Goal: Transaction & Acquisition: Purchase product/service

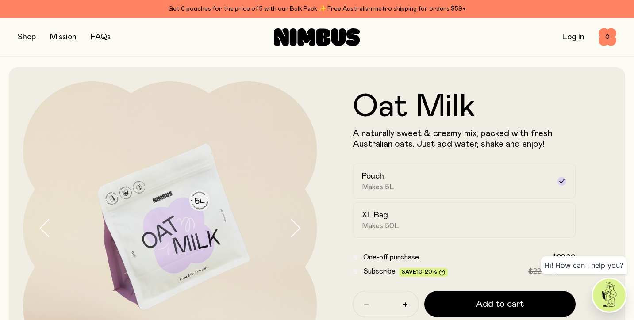
click at [576, 37] on link "Log In" at bounding box center [573, 37] width 22 height 8
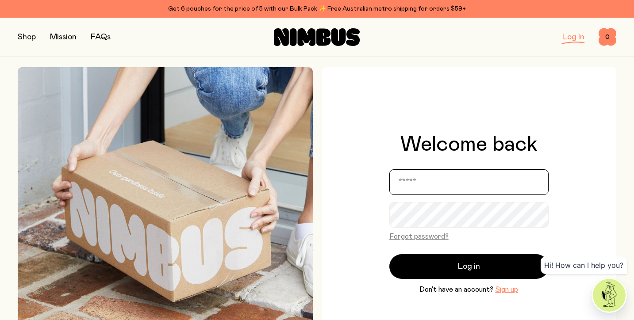
type input "**********"
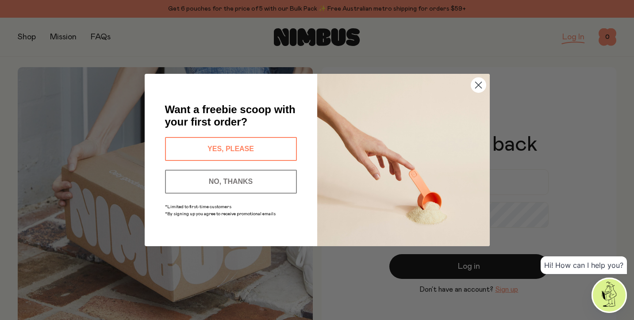
click at [247, 187] on button "NO, THANKS" at bounding box center [231, 182] width 132 height 24
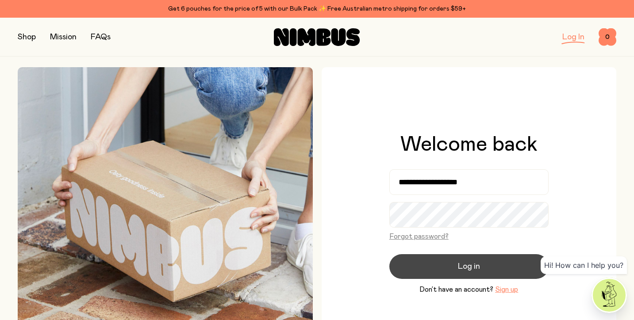
click at [471, 272] on span "Log in" at bounding box center [469, 266] width 22 height 12
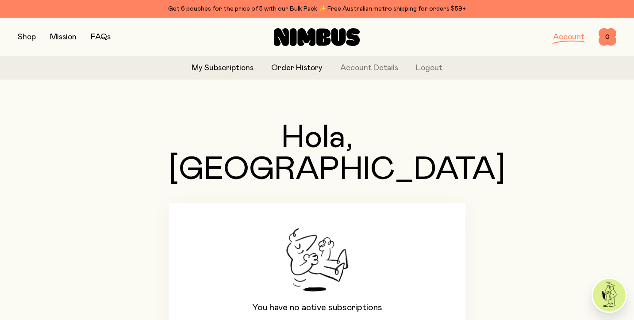
click at [297, 65] on link "Order History" at bounding box center [296, 68] width 51 height 12
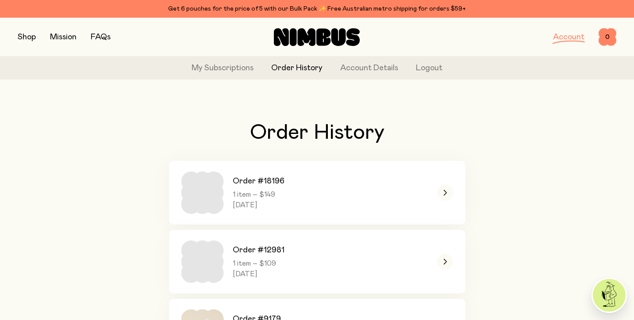
click at [31, 33] on button "button" at bounding box center [27, 37] width 18 height 12
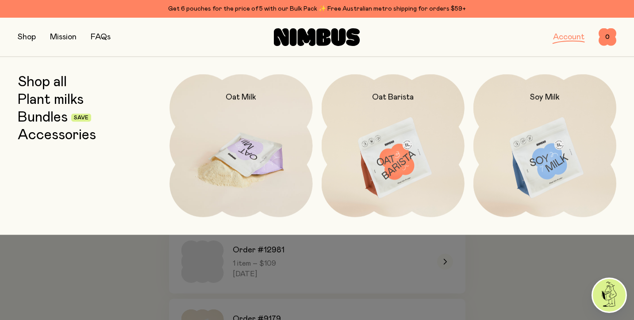
click at [243, 166] on img at bounding box center [240, 158] width 143 height 168
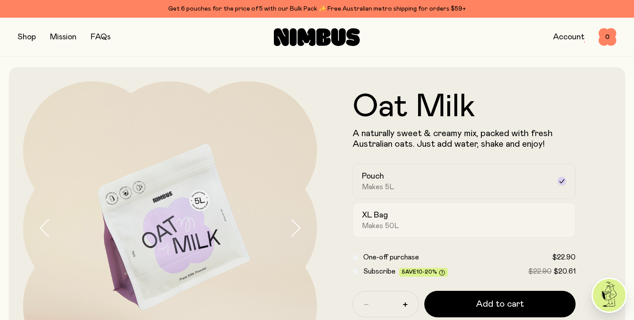
click at [401, 220] on div "XL Bag Makes 50L" at bounding box center [456, 220] width 189 height 20
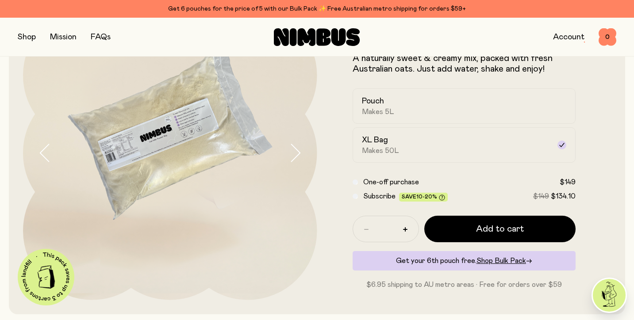
scroll to position [80, 0]
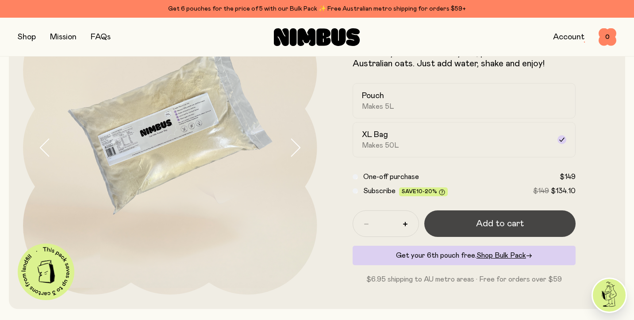
click at [492, 218] on button "Add to cart" at bounding box center [500, 223] width 152 height 27
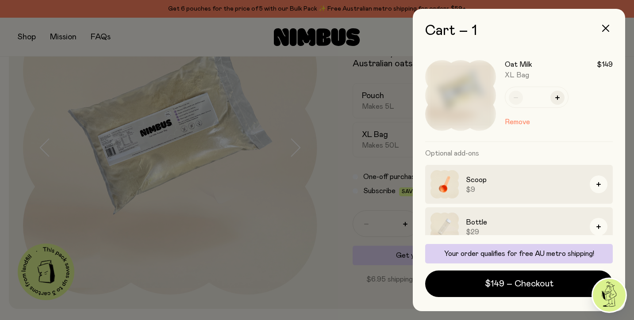
scroll to position [53, 0]
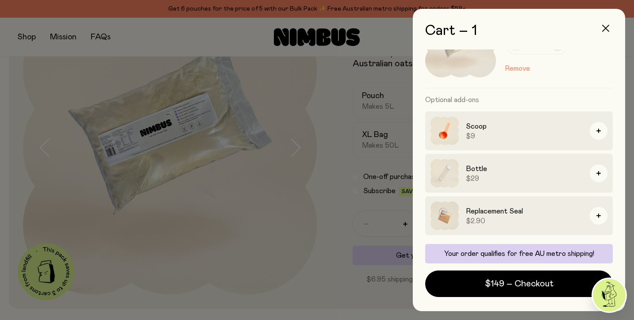
click at [607, 27] on icon "button" at bounding box center [605, 28] width 7 height 7
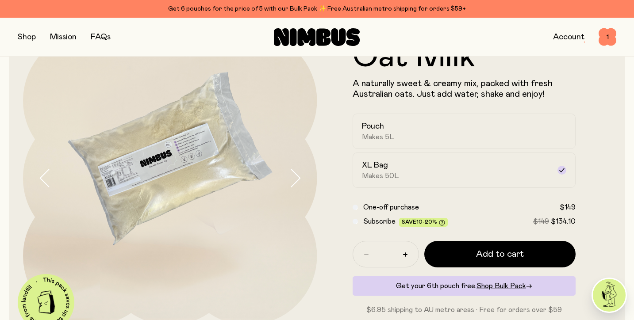
scroll to position [0, 0]
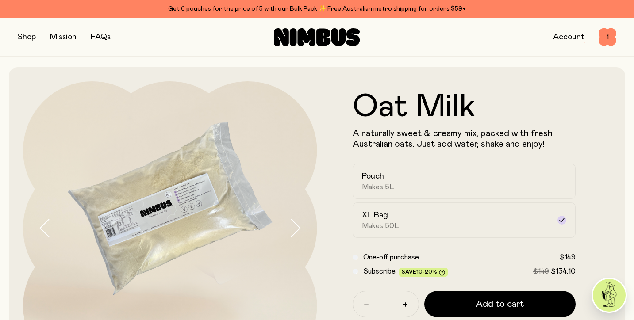
click at [33, 37] on button "button" at bounding box center [27, 37] width 18 height 12
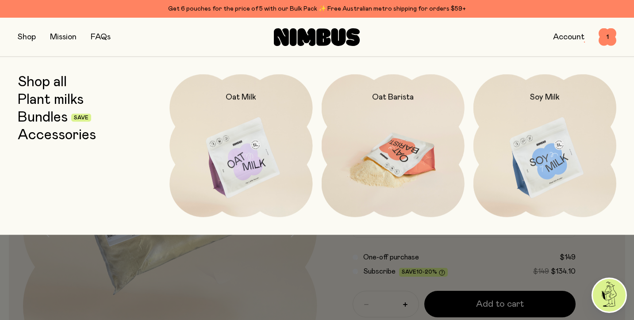
click at [412, 137] on img at bounding box center [392, 158] width 143 height 168
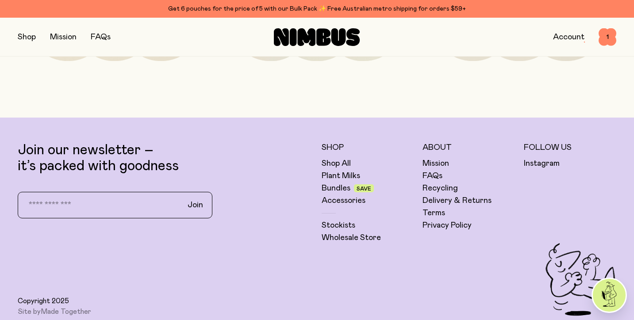
scroll to position [2136, 0]
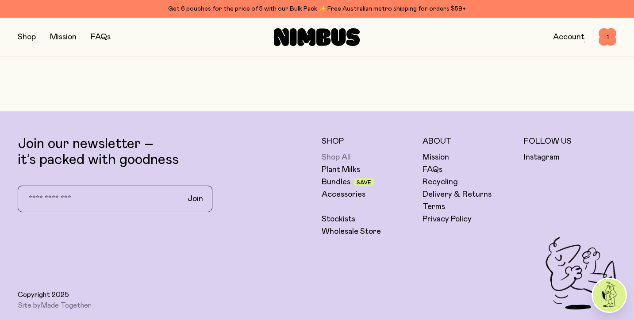
click at [336, 152] on link "Shop All" at bounding box center [335, 157] width 29 height 11
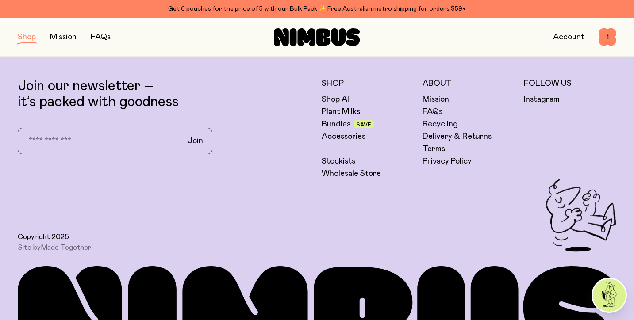
scroll to position [1583, 0]
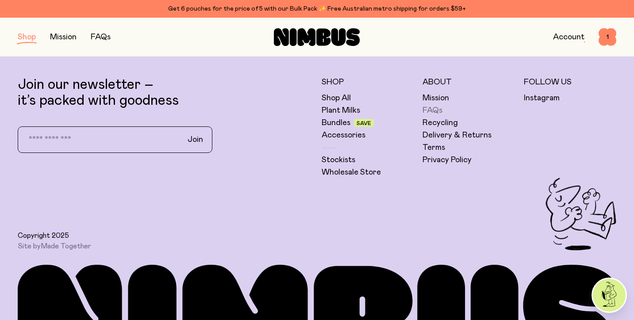
click at [430, 109] on link "FAQs" at bounding box center [432, 110] width 20 height 11
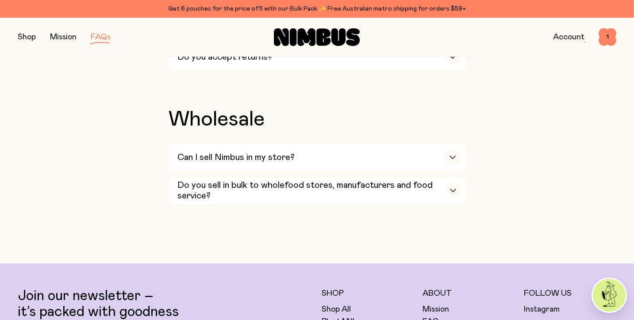
scroll to position [1552, 0]
click at [571, 33] on link "Account" at bounding box center [568, 37] width 31 height 8
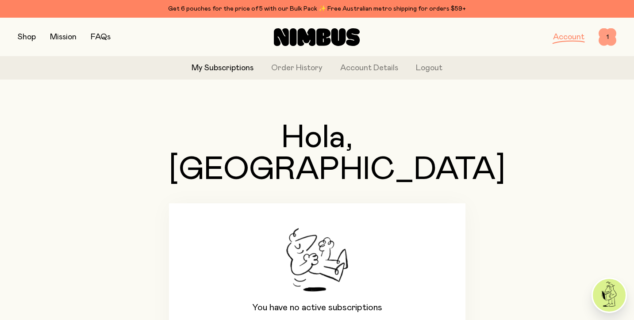
click at [606, 37] on span "1" at bounding box center [607, 37] width 18 height 18
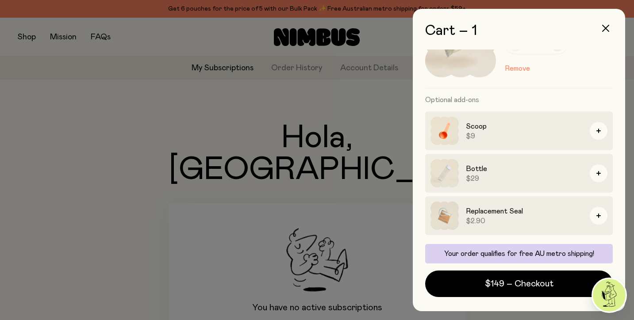
scroll to position [53, 0]
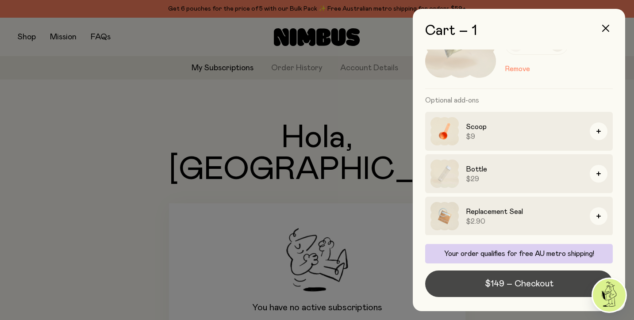
click at [523, 281] on span "$149 – Checkout" at bounding box center [519, 284] width 69 height 12
